Goal: Task Accomplishment & Management: Use online tool/utility

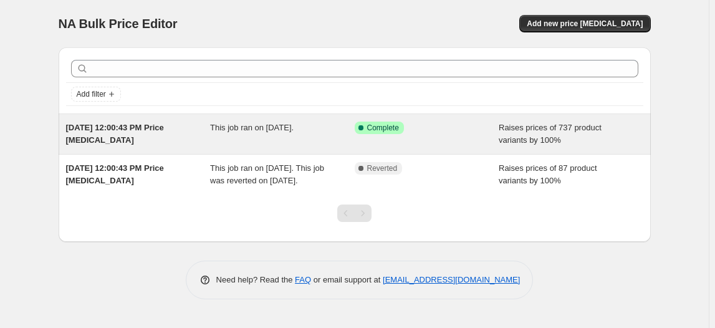
click at [442, 126] on div "Success Complete Complete" at bounding box center [418, 128] width 126 height 12
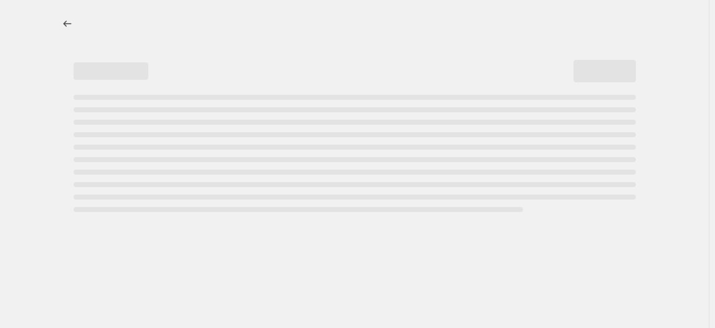
select select "percentage"
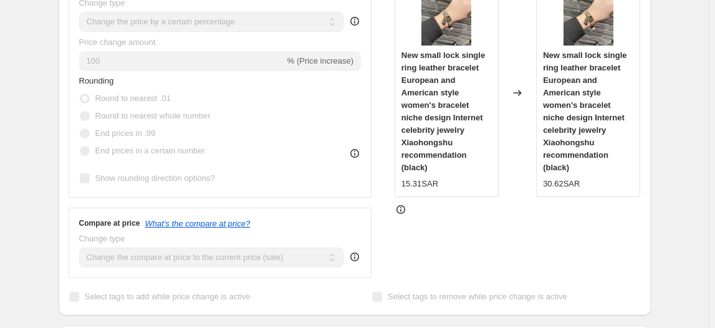
scroll to position [375, 0]
click at [355, 152] on icon at bounding box center [354, 153] width 12 height 12
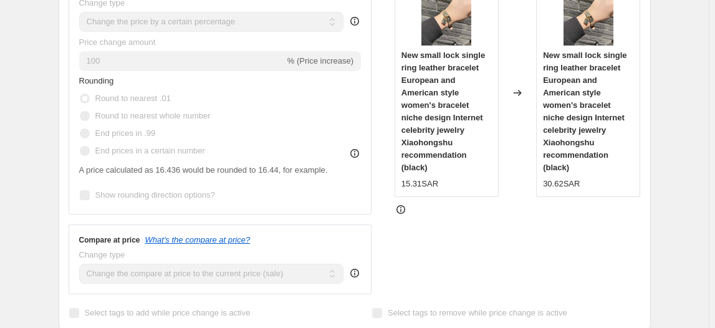
click at [355, 152] on icon at bounding box center [354, 153] width 12 height 12
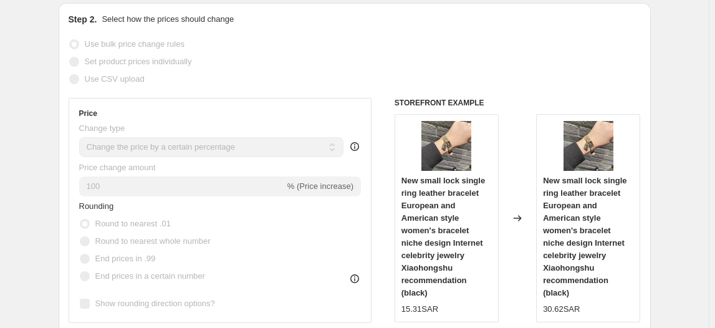
scroll to position [0, 0]
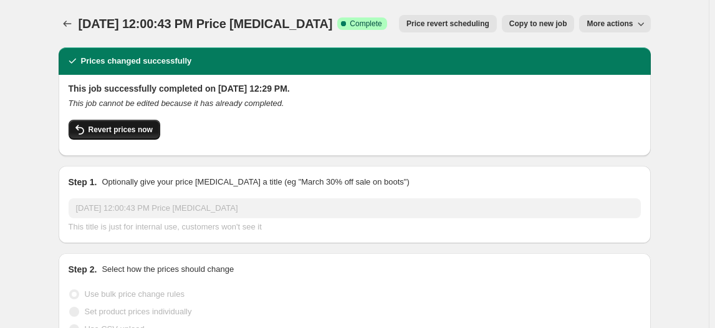
click at [128, 129] on span "Revert prices now" at bounding box center [121, 130] width 64 height 10
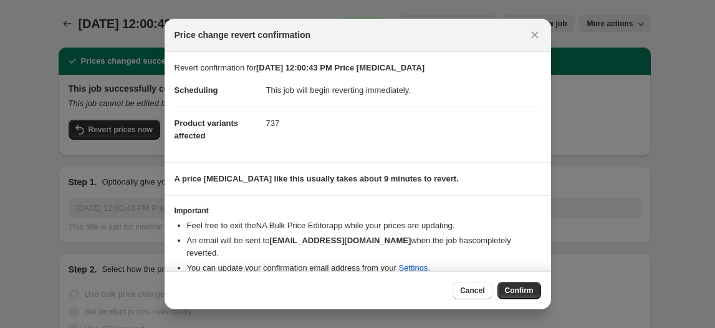
click at [514, 277] on div "Cancel Confirm" at bounding box center [358, 290] width 386 height 38
click at [532, 283] on button "Confirm" at bounding box center [519, 290] width 44 height 17
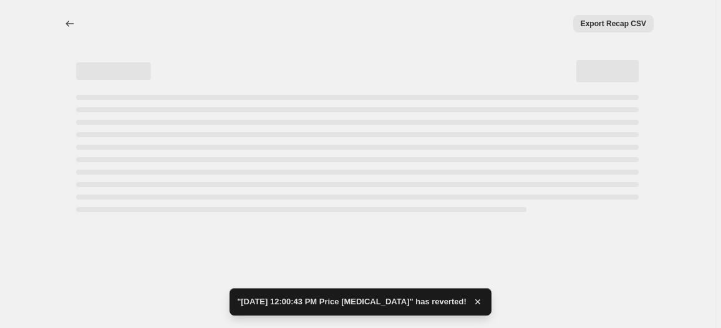
select select "percentage"
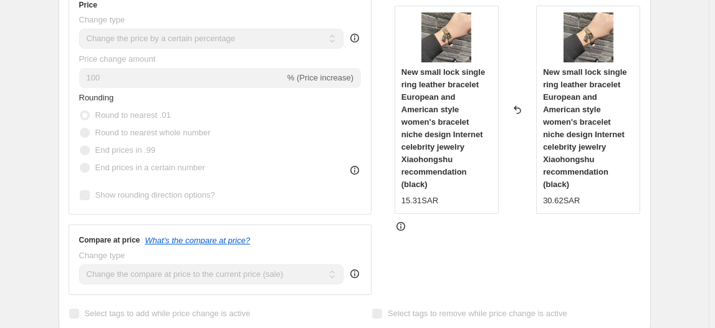
scroll to position [309, 0]
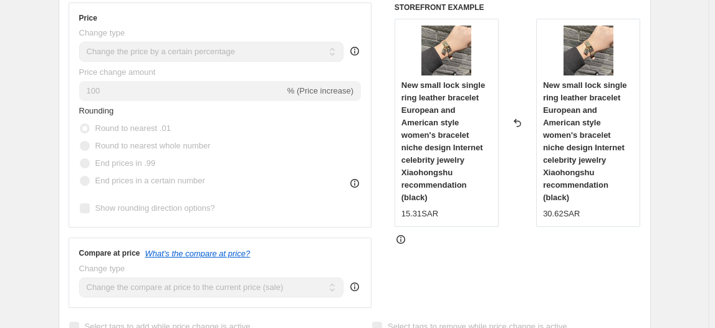
click at [317, 96] on div "% (Price increase)" at bounding box center [320, 91] width 66 height 12
click at [304, 88] on span "% (Price increase)" at bounding box center [320, 90] width 66 height 9
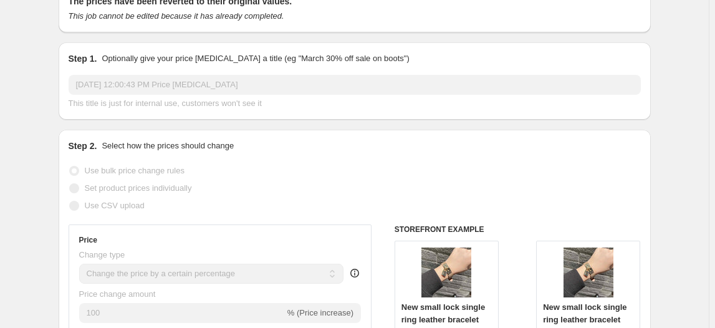
scroll to position [0, 0]
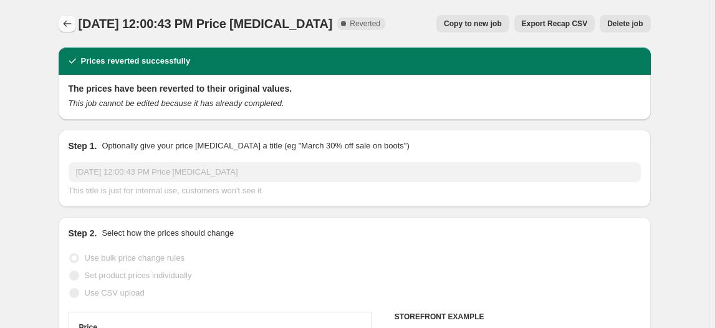
click at [72, 19] on icon "Price change jobs" at bounding box center [67, 23] width 12 height 12
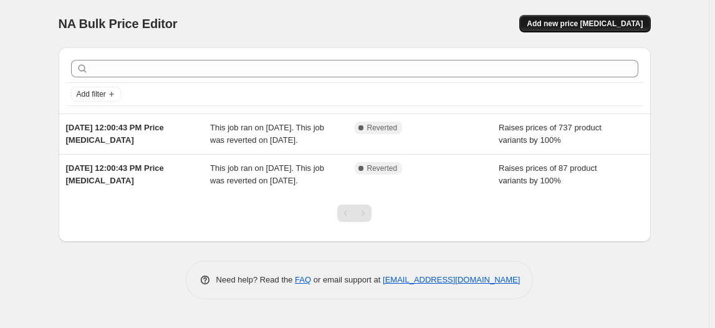
click at [612, 29] on button "Add new price [MEDICAL_DATA]" at bounding box center [584, 23] width 131 height 17
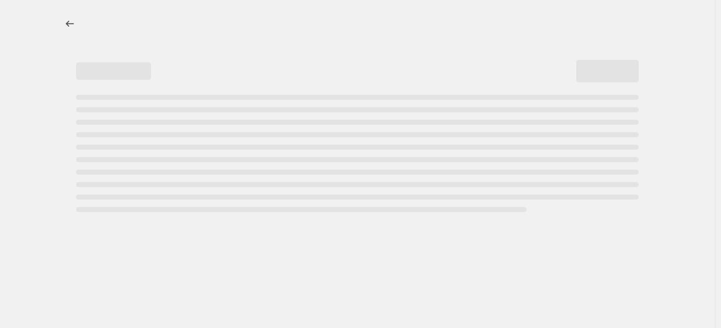
select select "percentage"
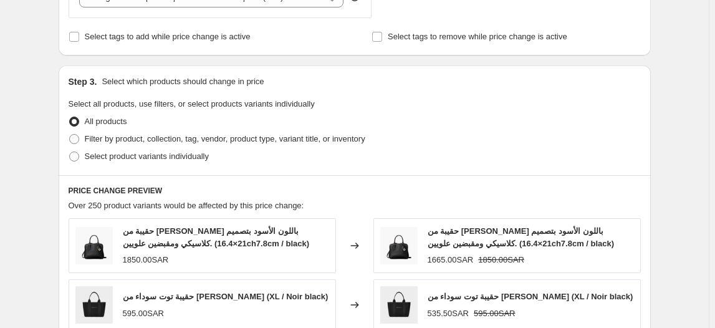
scroll to position [516, 0]
click at [84, 159] on label "Select product variants individually" at bounding box center [139, 156] width 140 height 17
click at [70, 153] on input "Select product variants individually" at bounding box center [69, 152] width 1 height 1
radio input "true"
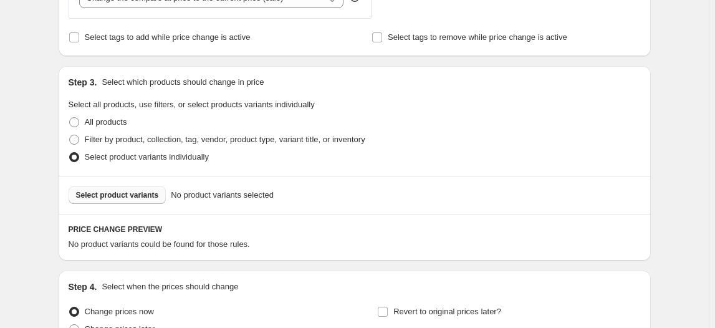
click at [115, 194] on span "Select product variants" at bounding box center [117, 195] width 83 height 10
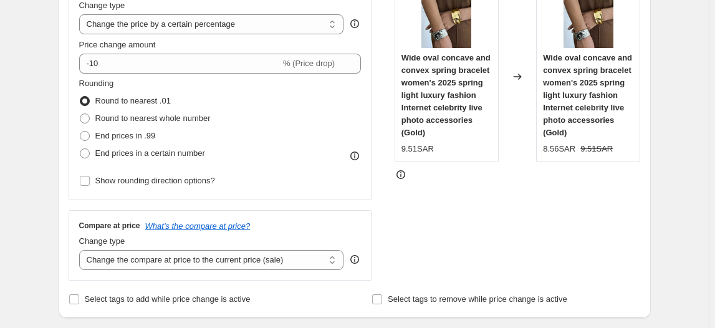
scroll to position [249, 0]
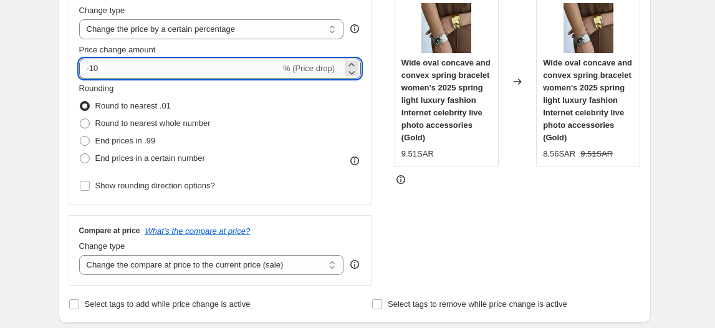
click at [268, 59] on input "-10" at bounding box center [179, 69] width 201 height 20
type input "-1"
type input "100"
click at [89, 138] on span at bounding box center [85, 141] width 10 height 10
click at [80, 137] on input "End prices in .99" at bounding box center [80, 136] width 1 height 1
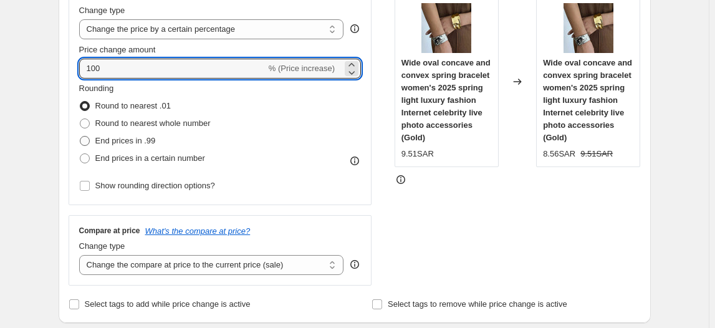
radio input "true"
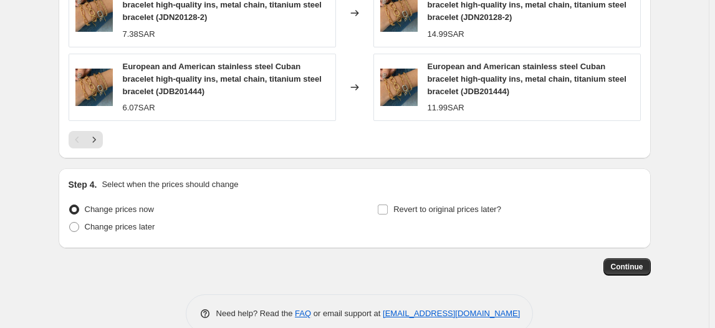
scroll to position [1015, 0]
click at [631, 259] on button "Continue" at bounding box center [626, 265] width 47 height 17
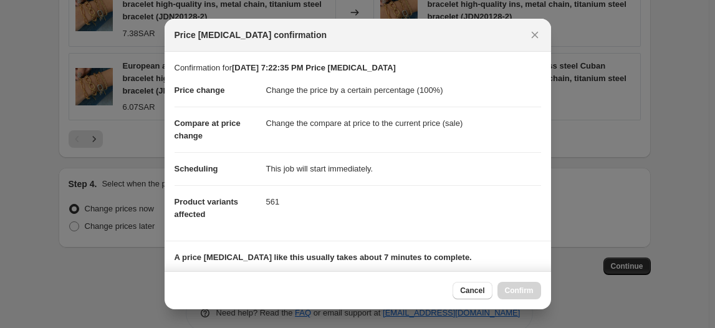
scroll to position [186, 0]
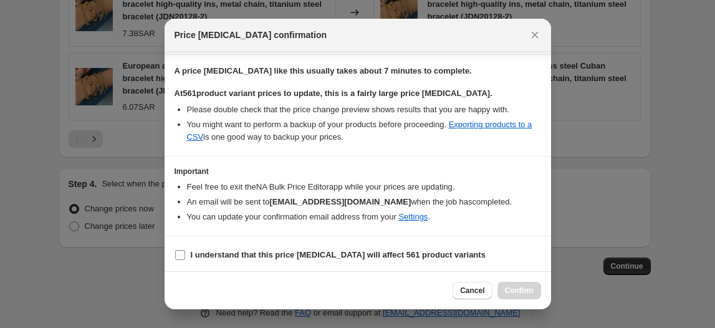
click at [186, 252] on label "I understand that this price [MEDICAL_DATA] will affect 561 product variants" at bounding box center [330, 254] width 311 height 17
click at [185, 252] on input "I understand that this price [MEDICAL_DATA] will affect 561 product variants" at bounding box center [180, 255] width 10 height 10
checkbox input "true"
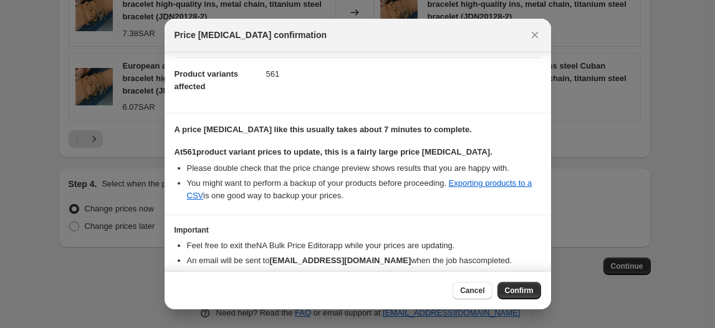
scroll to position [132, 0]
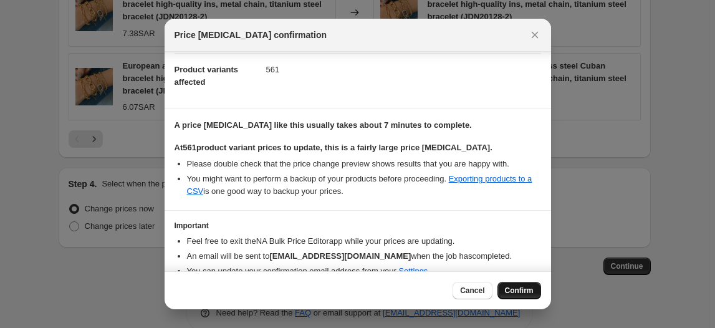
click at [520, 284] on button "Confirm" at bounding box center [519, 290] width 44 height 17
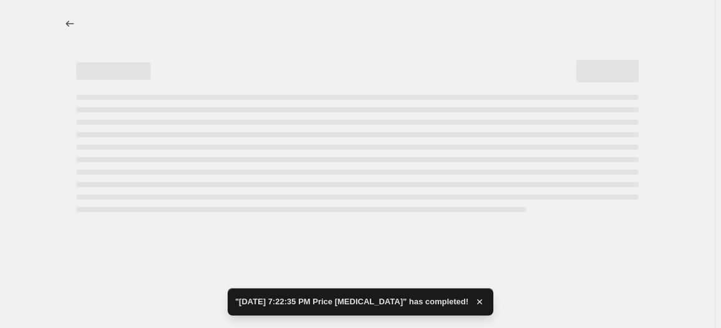
select select "percentage"
